Goal: Find specific page/section: Find specific page/section

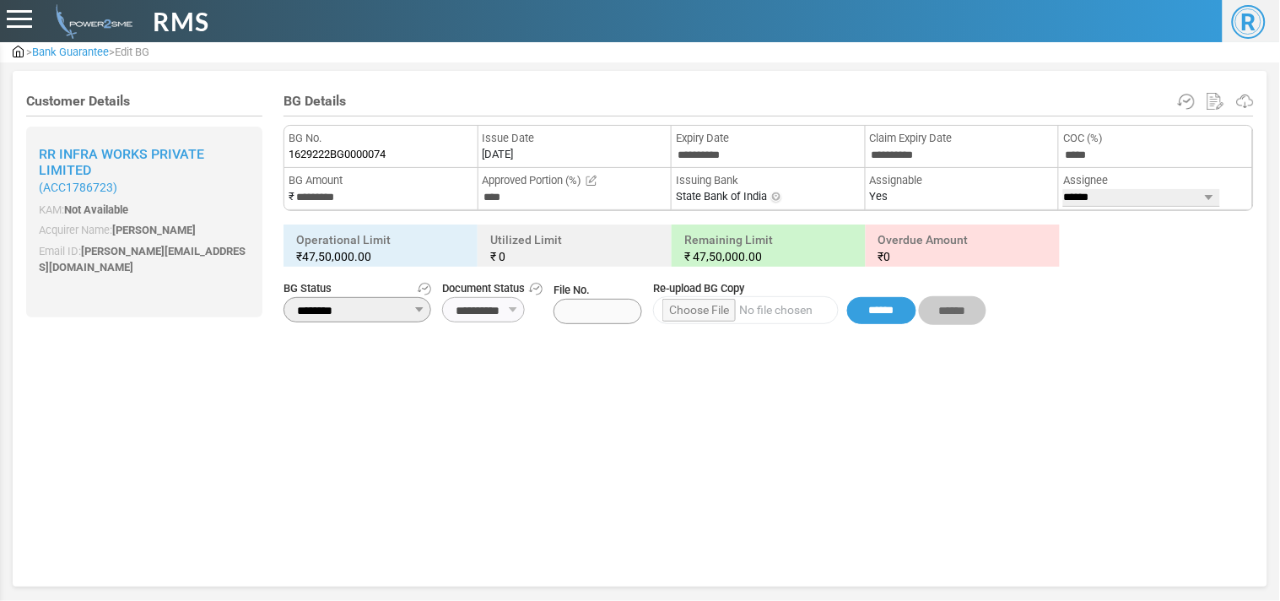
click at [46, 47] on span "Bank Guarantee" at bounding box center [70, 52] width 77 height 13
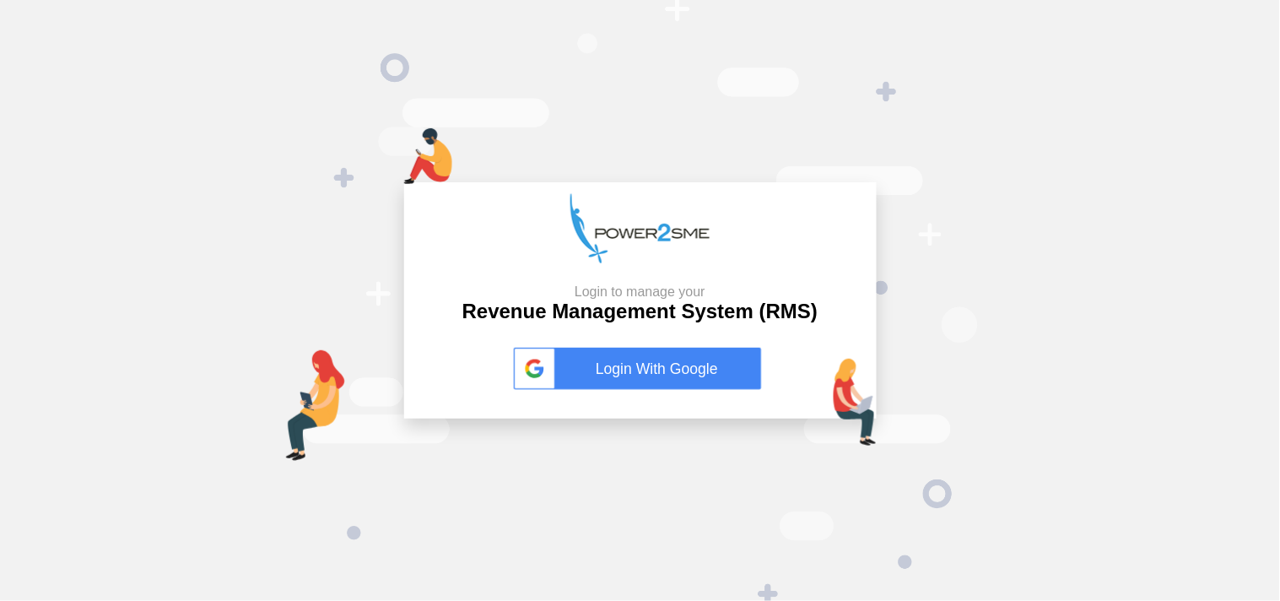
click at [671, 376] on link "Login With Google" at bounding box center [640, 369] width 253 height 42
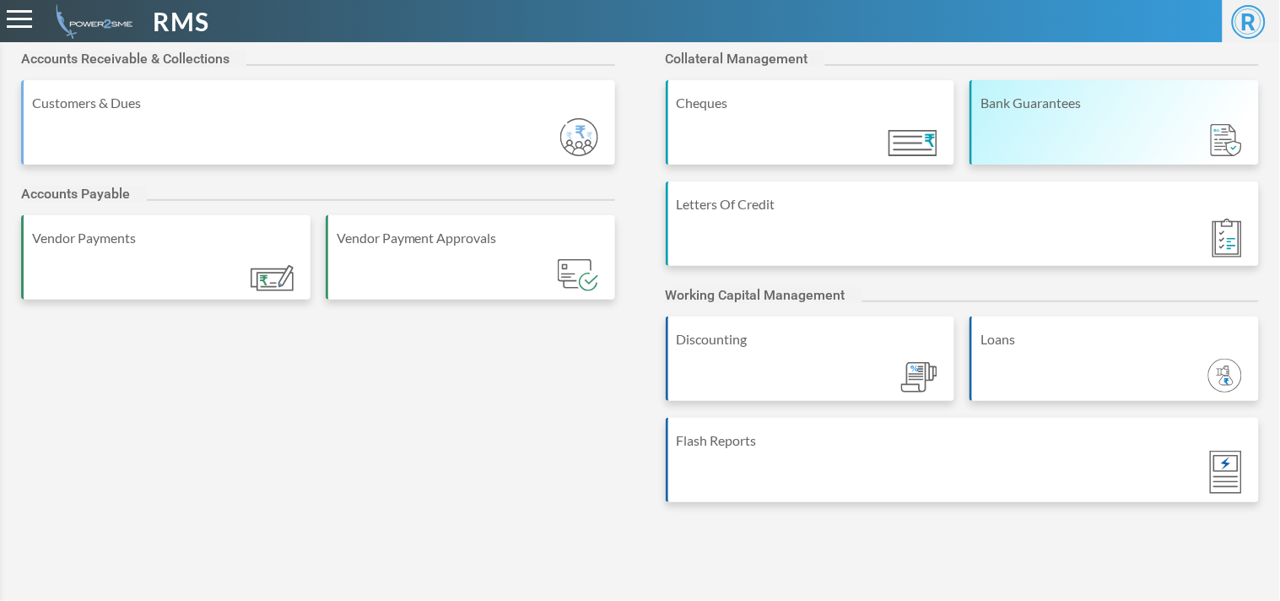
click at [1088, 130] on div "Bank Guarantees" at bounding box center [1113, 122] width 289 height 84
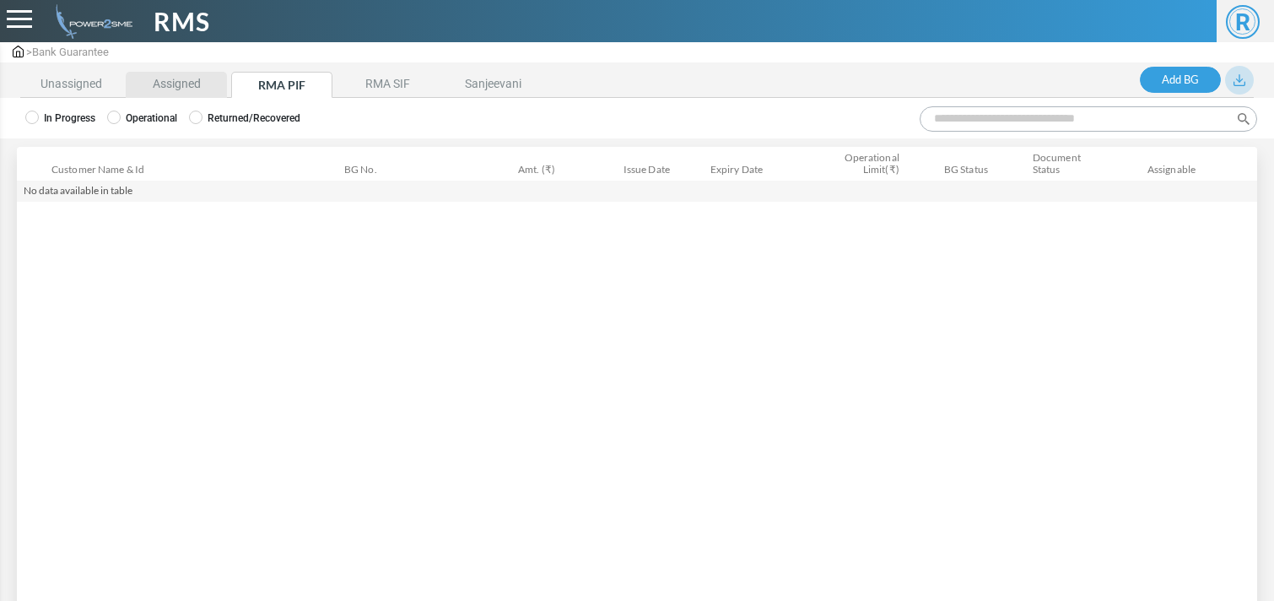
click at [182, 94] on li "Assigned" at bounding box center [176, 85] width 101 height 26
click at [154, 116] on label "Operational" at bounding box center [142, 117] width 70 height 15
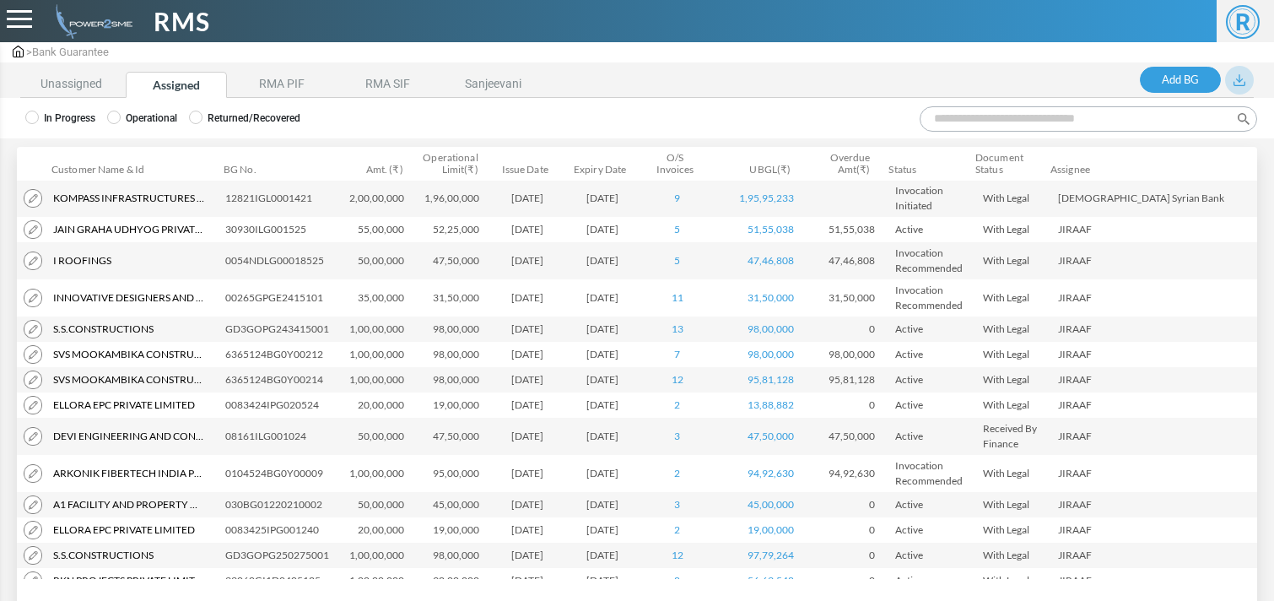
click at [994, 128] on input "Search:" at bounding box center [1087, 118] width 337 height 25
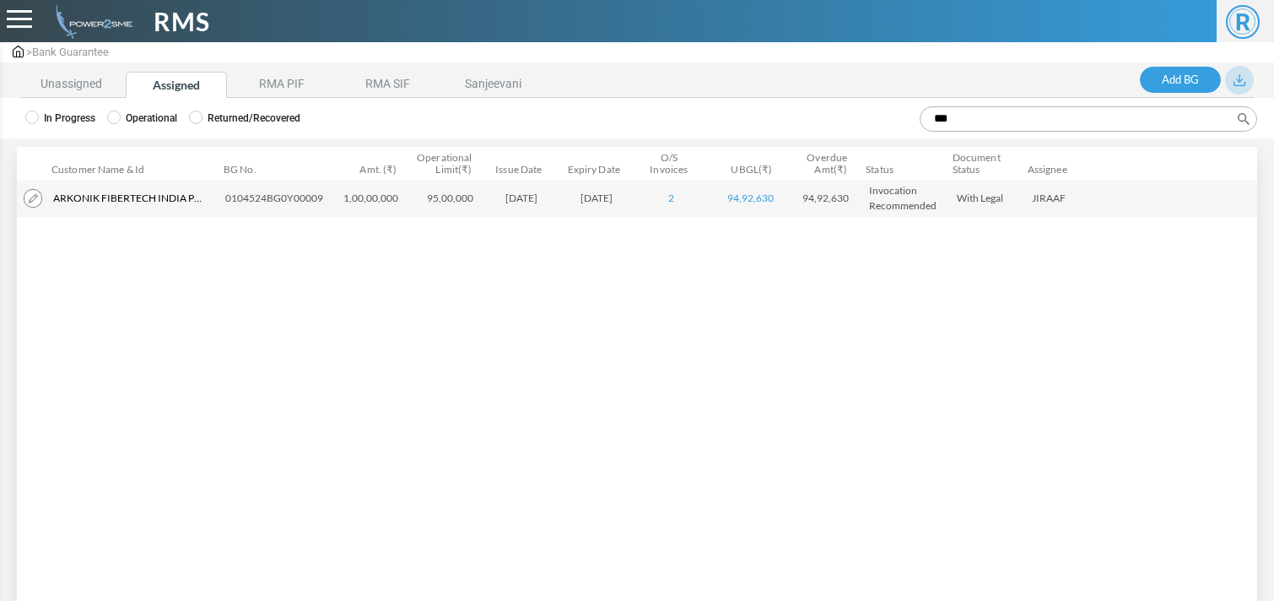
type input "***"
click at [32, 197] on img at bounding box center [33, 198] width 19 height 19
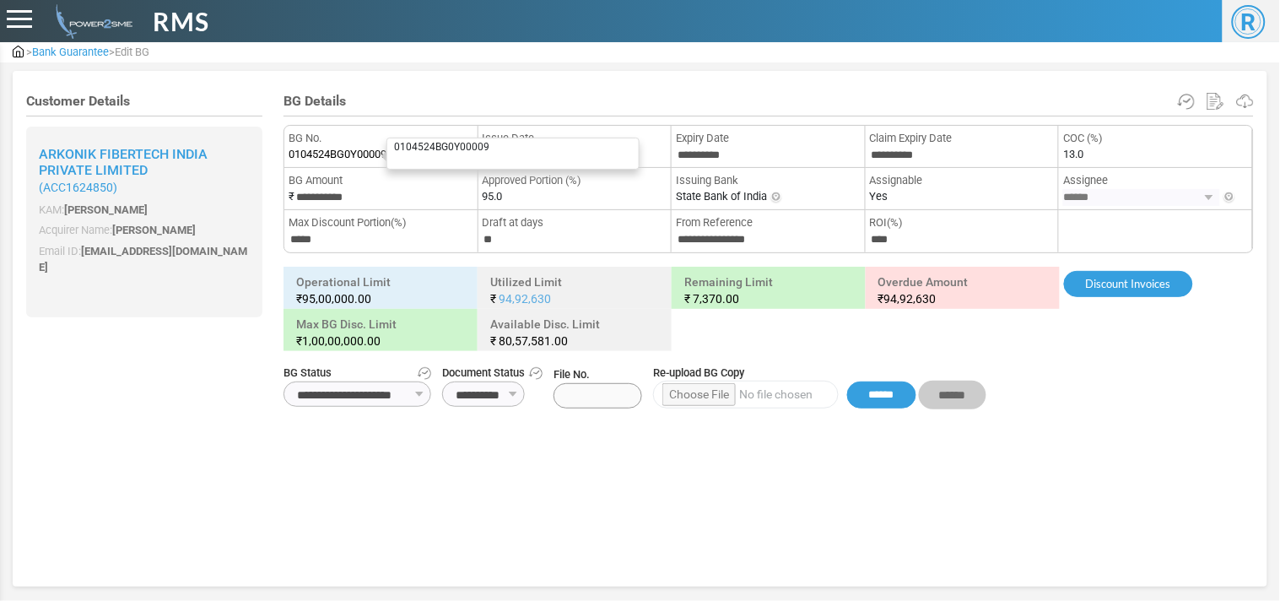
click at [366, 154] on span "0104524BG0Y00009" at bounding box center [337, 154] width 98 height 17
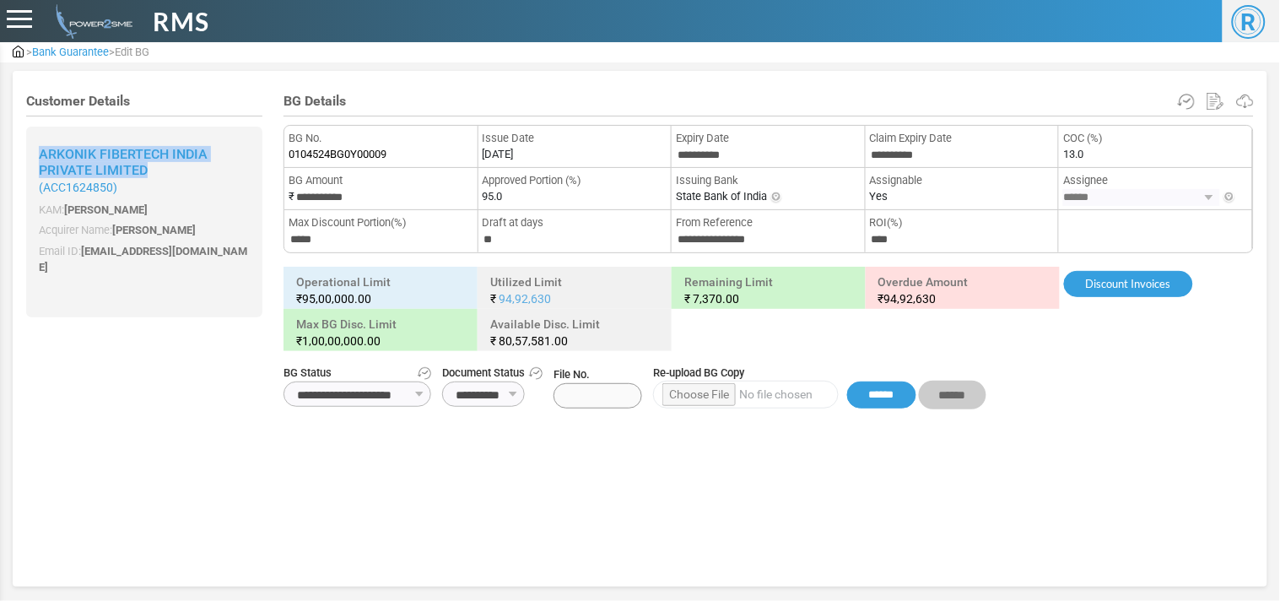
drag, startPoint x: 171, startPoint y: 167, endPoint x: 40, endPoint y: 146, distance: 133.3
click at [40, 146] on h2 "Arkonik Fibertech India Private Limited ( ACC1624850 )" at bounding box center [144, 170] width 211 height 49
copy span "Arkonik Fibertech India Private Limited"
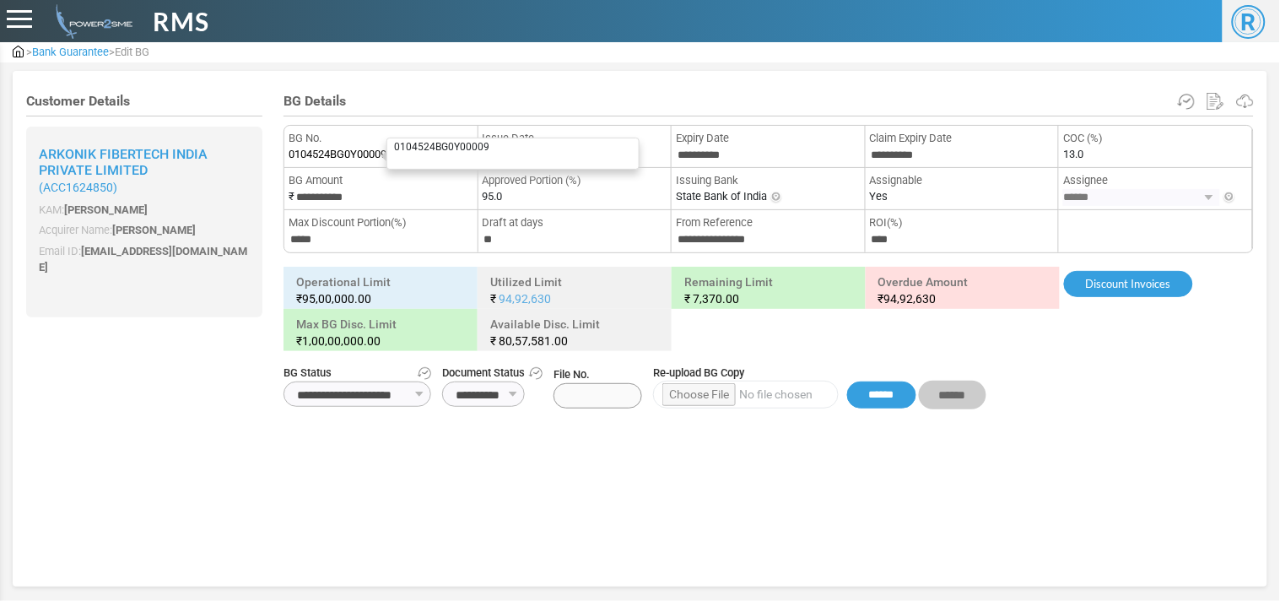
click at [366, 146] on span "0104524BG0Y00009" at bounding box center [337, 154] width 98 height 17
copy span "0104524BG0Y00009"
